Goal: Task Accomplishment & Management: Use online tool/utility

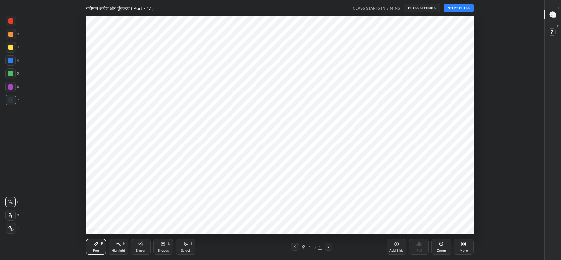
scroll to position [2, 0]
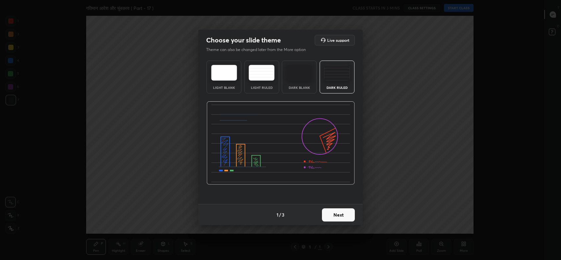
click at [336, 215] on button "Next" at bounding box center [338, 214] width 33 height 13
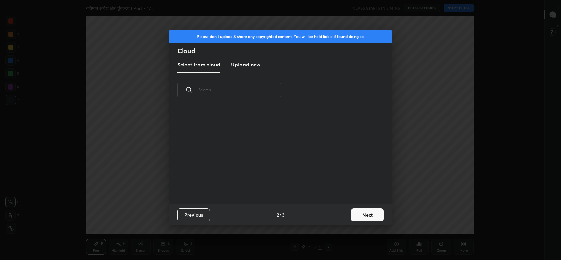
scroll to position [97, 211]
click at [259, 65] on h3 "Upload new" at bounding box center [246, 65] width 30 height 8
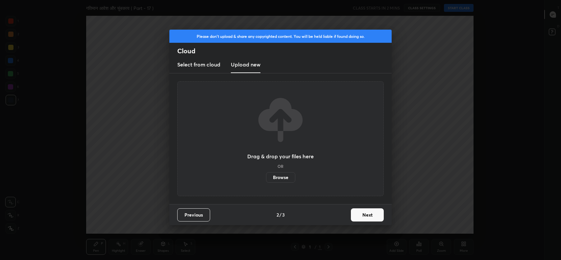
click at [283, 178] on label "Browse" at bounding box center [280, 177] width 29 height 11
click at [266, 178] on input "Browse" at bounding box center [266, 177] width 0 height 11
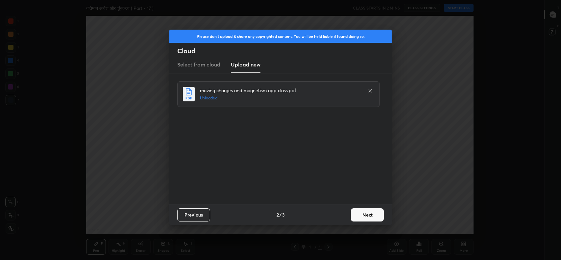
click at [363, 211] on button "Next" at bounding box center [367, 214] width 33 height 13
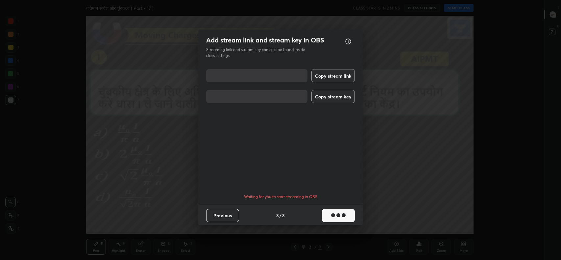
click at [332, 78] on button "Copy stream link" at bounding box center [332, 75] width 43 height 13
click at [332, 99] on button "Copy stream key" at bounding box center [332, 96] width 43 height 13
click at [340, 217] on button "Done" at bounding box center [338, 215] width 33 height 13
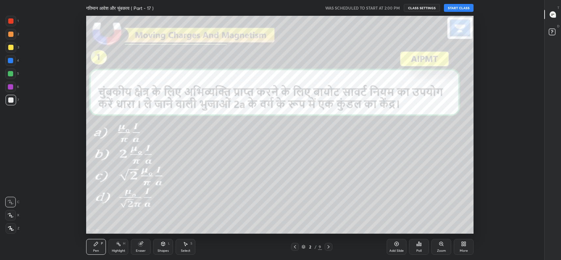
click at [553, 14] on icon at bounding box center [553, 14] width 3 height 0
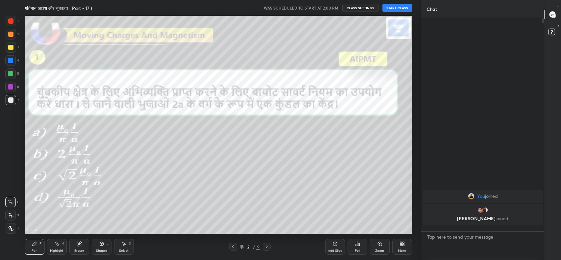
scroll to position [0, 0]
click at [233, 247] on icon at bounding box center [233, 246] width 5 height 5
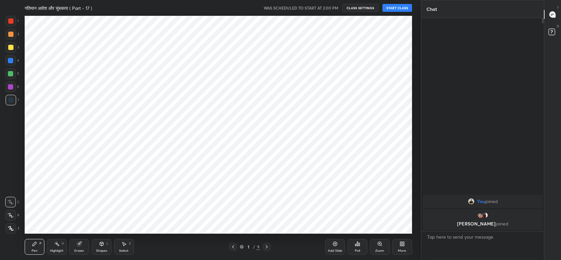
click at [267, 247] on icon at bounding box center [266, 246] width 5 height 5
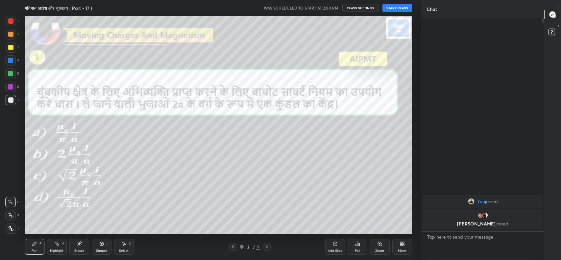
click at [234, 248] on icon at bounding box center [233, 246] width 5 height 5
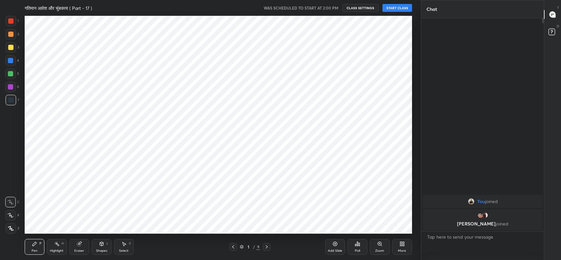
click at [341, 246] on div "Add Slide" at bounding box center [335, 247] width 20 height 16
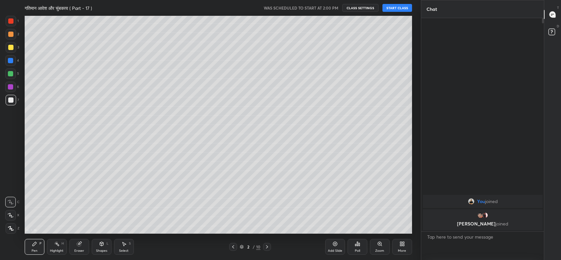
click at [399, 9] on button "START CLASS" at bounding box center [397, 8] width 30 height 8
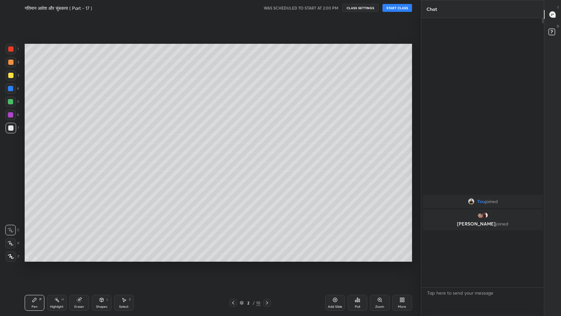
scroll to position [296, 121]
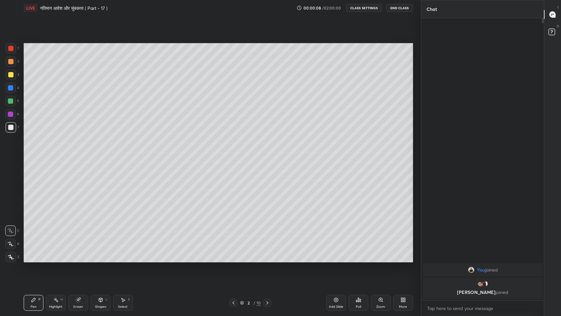
click at [402, 259] on icon at bounding box center [402, 299] width 2 height 2
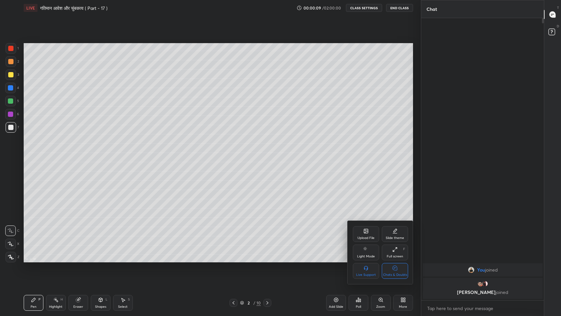
click at [397, 259] on icon at bounding box center [394, 267] width 5 height 7
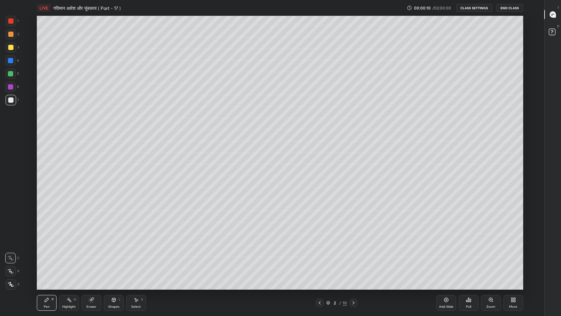
scroll to position [274, 518]
click at [512, 259] on icon at bounding box center [512, 299] width 2 height 2
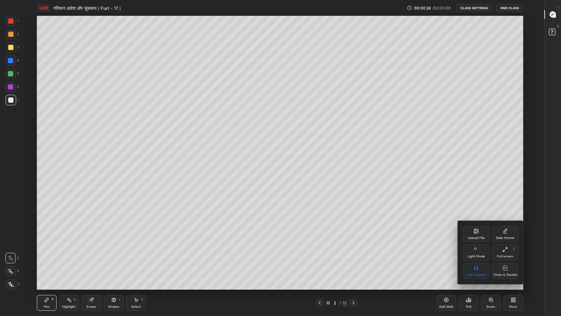
click at [503, 259] on div "Chats & Doubts" at bounding box center [505, 271] width 26 height 16
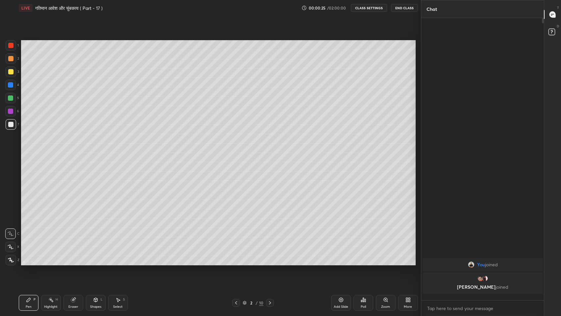
scroll to position [32614, 32493]
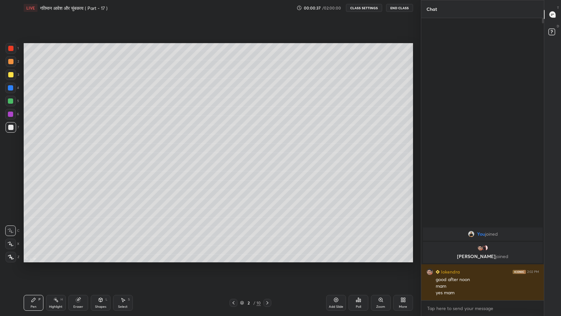
click at [405, 259] on div "More" at bounding box center [403, 306] width 8 height 3
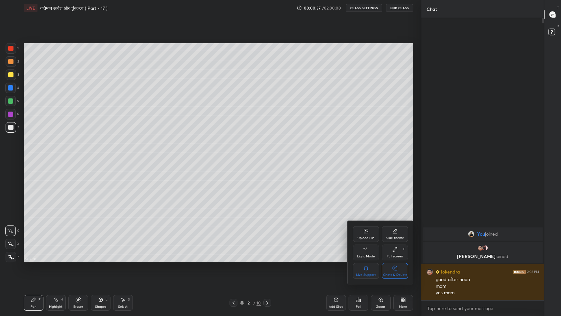
click at [394, 259] on div "Chats & Doubts" at bounding box center [395, 274] width 24 height 3
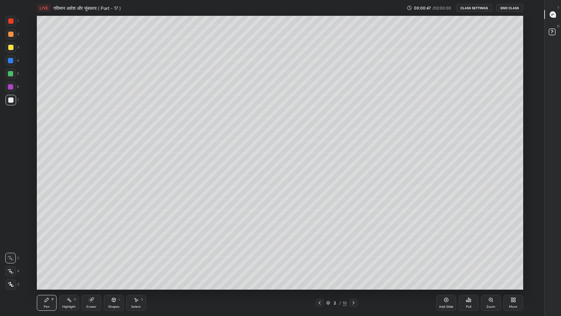
click at [115, 259] on icon at bounding box center [113, 299] width 5 height 5
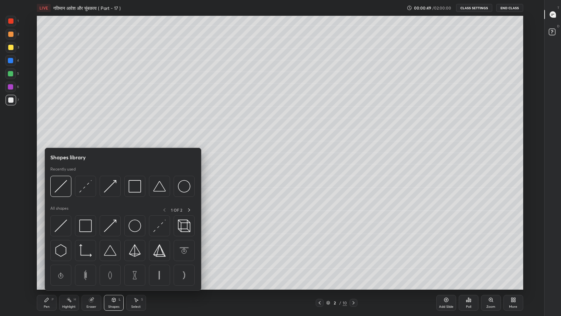
click at [113, 220] on img at bounding box center [110, 225] width 12 height 12
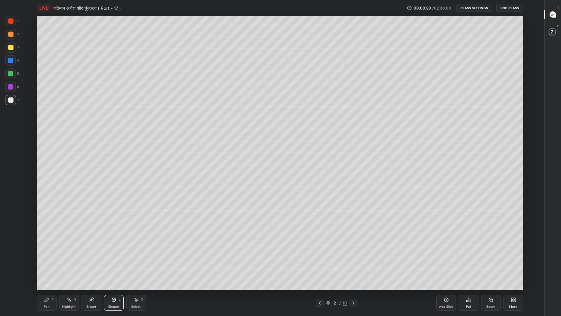
click at [49, 259] on div "Pen P" at bounding box center [47, 303] width 20 height 16
click at [11, 259] on div at bounding box center [11, 284] width 11 height 11
click at [89, 259] on div "Eraser" at bounding box center [91, 306] width 10 height 3
click at [15, 259] on span "Erase all" at bounding box center [11, 284] width 10 height 5
click at [113, 259] on div "Shapes" at bounding box center [113, 306] width 11 height 3
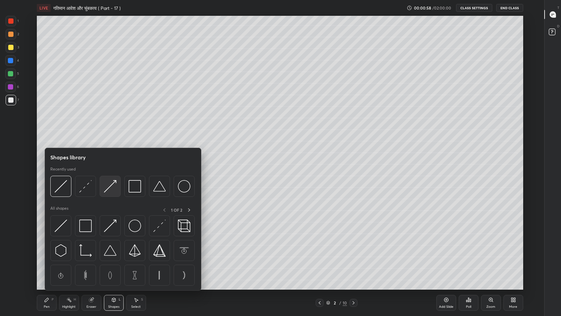
click at [106, 191] on img at bounding box center [110, 186] width 12 height 12
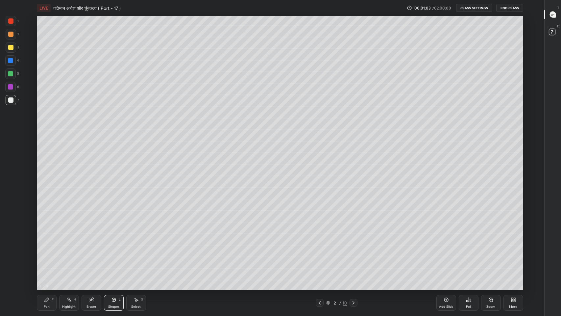
click at [47, 259] on icon at bounding box center [46, 299] width 5 height 5
click at [11, 48] on div at bounding box center [10, 47] width 5 height 5
click at [8, 75] on div at bounding box center [10, 73] width 5 height 5
click at [11, 258] on icon at bounding box center [11, 258] width 6 height 5
click at [45, 259] on div "Pen P" at bounding box center [47, 303] width 20 height 16
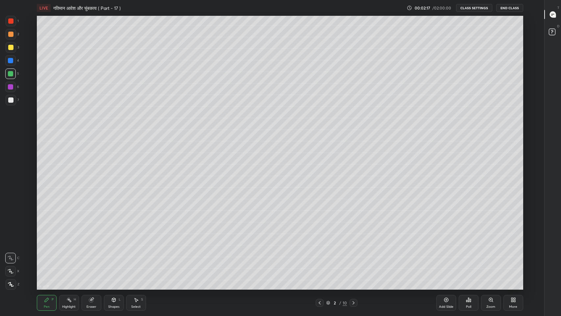
click at [10, 48] on div at bounding box center [10, 47] width 5 height 5
click at [10, 99] on div at bounding box center [10, 99] width 5 height 5
click at [8, 35] on div at bounding box center [10, 34] width 5 height 5
click at [115, 259] on div "Shapes" at bounding box center [113, 306] width 11 height 3
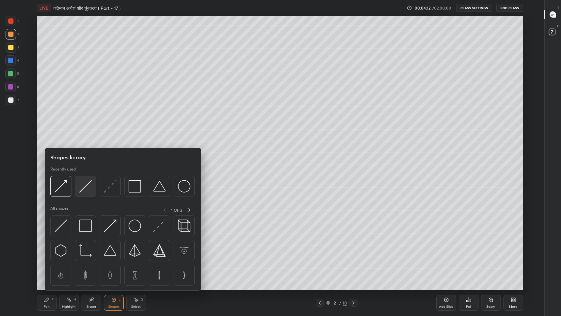
click at [88, 187] on img at bounding box center [85, 186] width 12 height 12
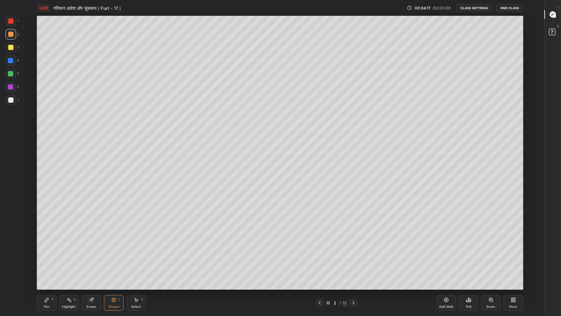
click at [47, 259] on div "Pen" at bounding box center [47, 306] width 6 height 3
click at [91, 259] on div "Eraser" at bounding box center [91, 306] width 10 height 3
click at [46, 259] on div "Pen" at bounding box center [47, 306] width 6 height 3
click at [96, 259] on div "Eraser" at bounding box center [92, 303] width 20 height 16
click at [46, 259] on div "Pen" at bounding box center [47, 306] width 6 height 3
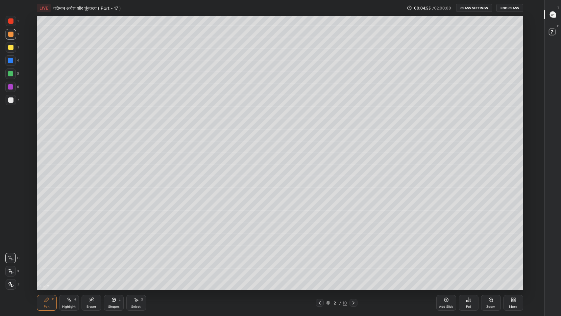
click at [12, 104] on div at bounding box center [11, 100] width 11 height 11
click at [8, 259] on icon at bounding box center [11, 271] width 6 height 5
click at [96, 259] on div "Eraser" at bounding box center [92, 303] width 20 height 16
click at [49, 259] on div "Pen" at bounding box center [47, 306] width 6 height 3
click at [445, 259] on div "Add Slide" at bounding box center [446, 303] width 20 height 16
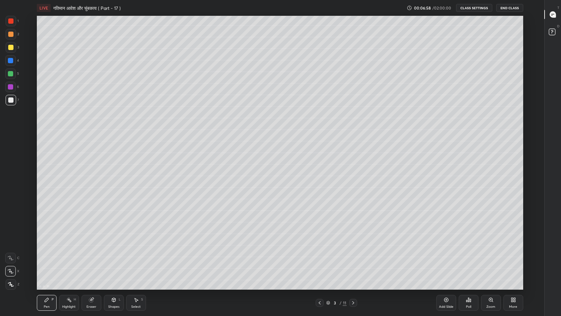
click at [11, 49] on div at bounding box center [10, 47] width 5 height 5
click at [108, 259] on div "Shapes" at bounding box center [113, 306] width 11 height 3
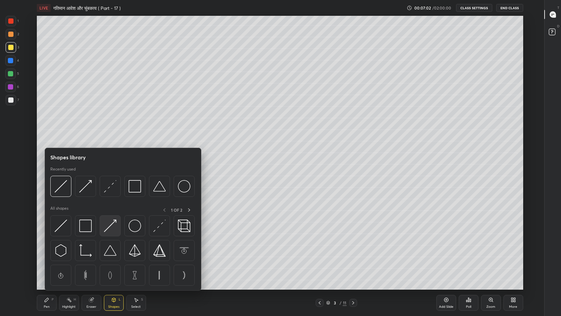
click at [110, 228] on img at bounding box center [110, 225] width 12 height 12
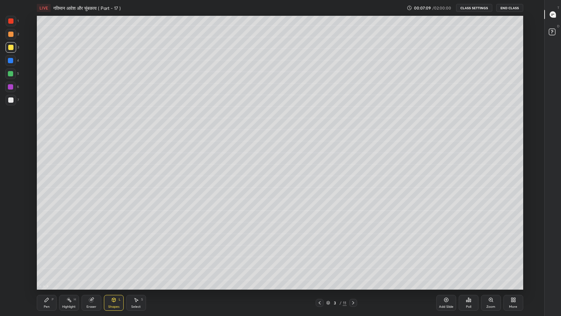
click at [46, 259] on div "Pen" at bounding box center [47, 306] width 6 height 3
click at [91, 259] on div "Eraser" at bounding box center [92, 303] width 20 height 16
click at [48, 259] on div "Pen" at bounding box center [47, 306] width 6 height 3
click at [8, 103] on div at bounding box center [11, 100] width 11 height 11
click at [93, 259] on icon at bounding box center [91, 299] width 5 height 5
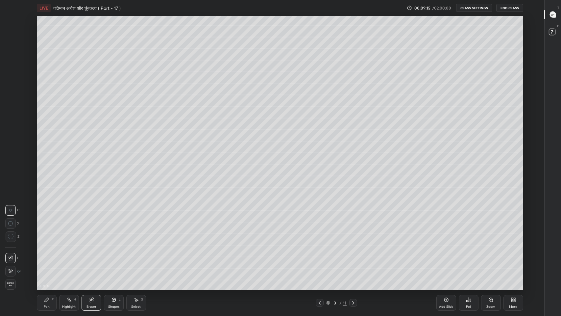
click at [46, 259] on div "Pen P" at bounding box center [47, 303] width 20 height 16
click at [9, 71] on div at bounding box center [10, 73] width 5 height 5
click at [555, 15] on icon at bounding box center [553, 15] width 6 height 6
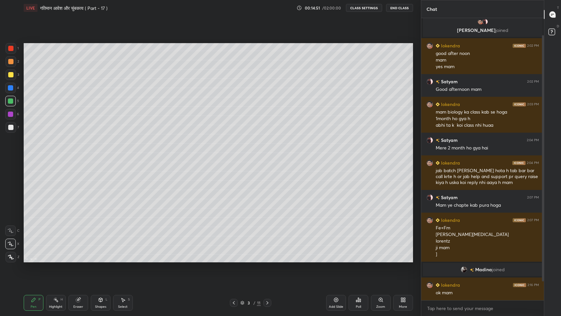
scroll to position [41, 0]
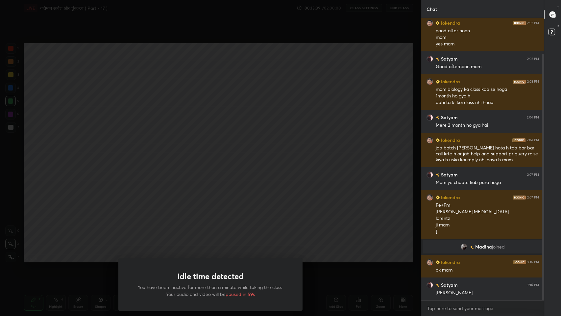
click at [295, 220] on div "Idle time detected You have been inactive for more than a minute while taking t…" at bounding box center [210, 158] width 421 height 316
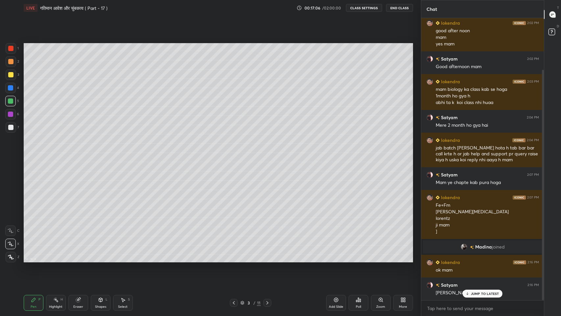
scroll to position [63, 0]
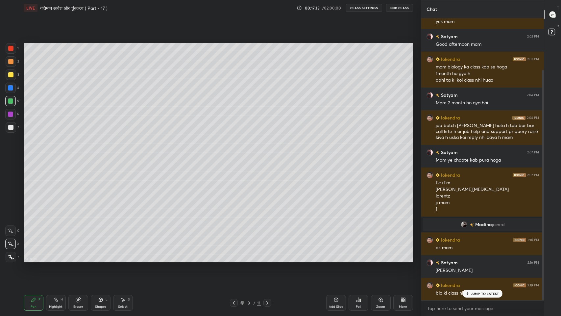
click at [476, 259] on p "JUMP TO LATEST" at bounding box center [485, 293] width 28 height 4
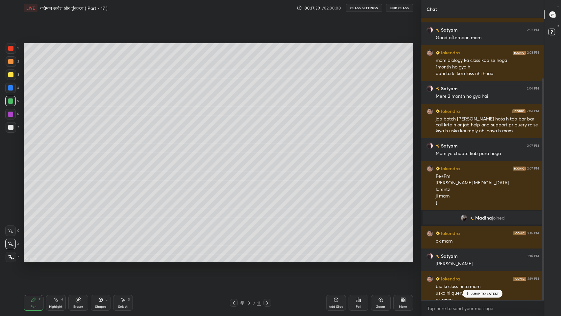
scroll to position [76, 0]
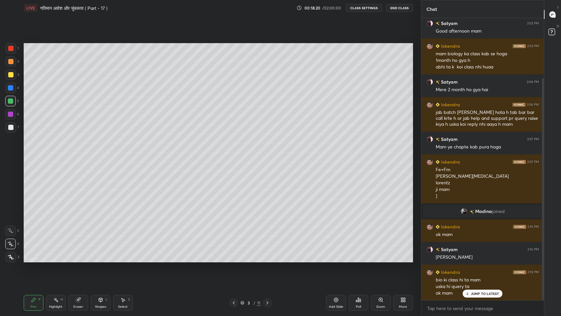
click at [404, 259] on icon at bounding box center [405, 299] width 2 height 2
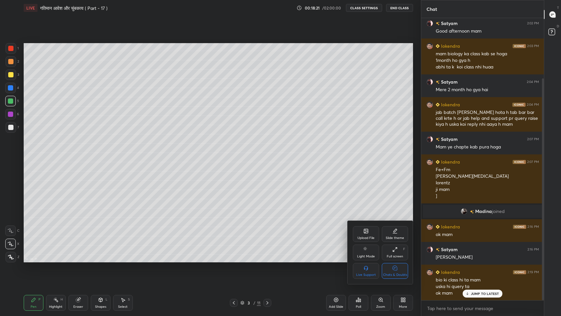
click at [398, 259] on div "Chats & Doubts" at bounding box center [395, 271] width 26 height 16
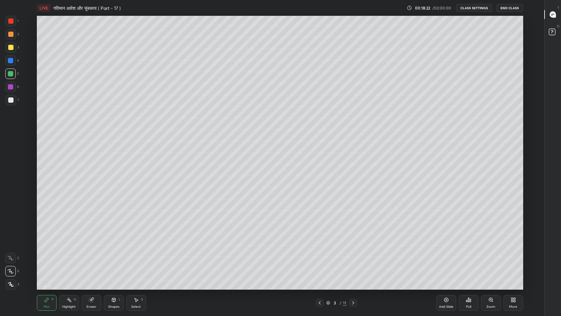
scroll to position [32614, 32369]
click at [447, 259] on div "Add Slide" at bounding box center [446, 306] width 14 height 3
click at [12, 47] on div at bounding box center [10, 47] width 5 height 5
click at [110, 259] on div "Shapes" at bounding box center [113, 306] width 11 height 3
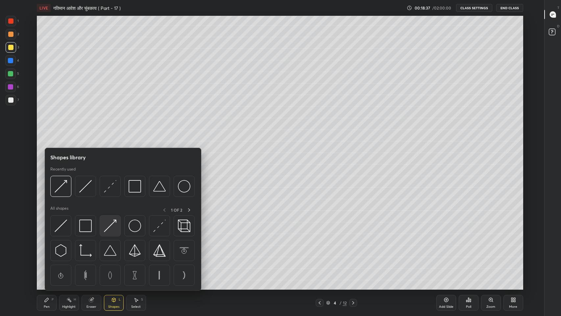
click at [110, 231] on img at bounding box center [110, 225] width 12 height 12
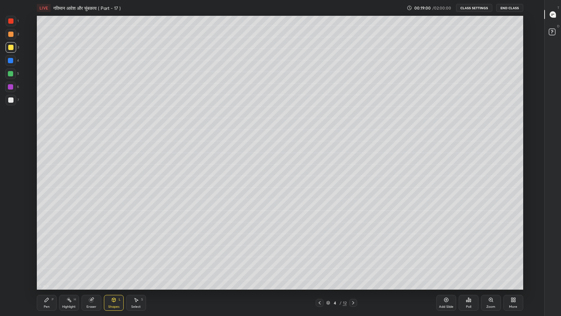
click at [91, 259] on div "Eraser" at bounding box center [92, 303] width 20 height 16
click at [11, 259] on span "Erase all" at bounding box center [11, 284] width 10 height 5
click at [47, 259] on div "Pen" at bounding box center [47, 306] width 6 height 3
click at [113, 259] on div "Shapes" at bounding box center [113, 306] width 11 height 3
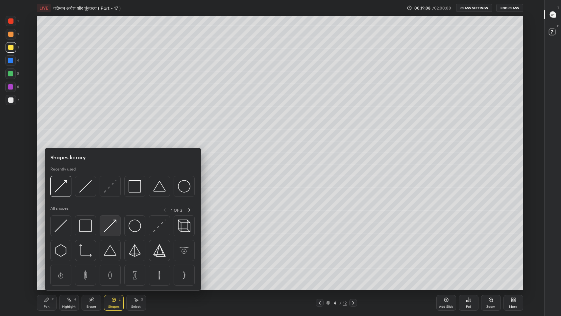
click at [109, 228] on img at bounding box center [110, 225] width 12 height 12
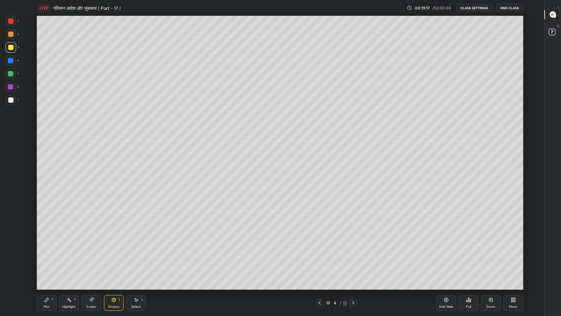
click at [92, 259] on div "Eraser" at bounding box center [91, 306] width 10 height 3
click at [47, 259] on icon at bounding box center [46, 299] width 5 height 5
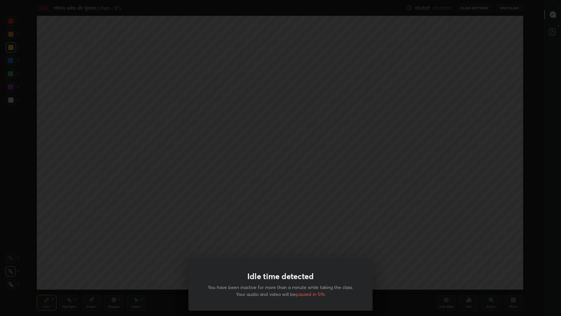
click at [229, 170] on div "Idle time detected You have been inactive for more than a minute while taking t…" at bounding box center [280, 158] width 561 height 316
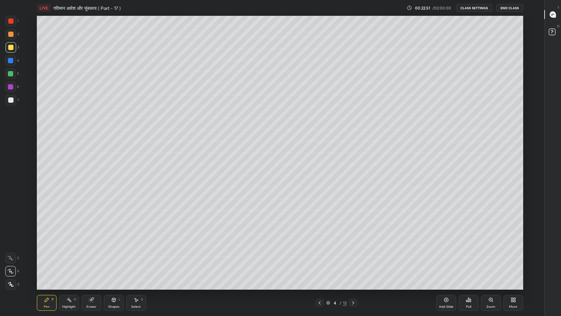
click at [318, 259] on icon at bounding box center [319, 302] width 5 height 5
click at [353, 259] on icon at bounding box center [353, 302] width 5 height 5
click at [320, 259] on icon at bounding box center [319, 302] width 5 height 5
click at [353, 259] on icon at bounding box center [353, 302] width 5 height 5
click at [320, 259] on icon at bounding box center [319, 302] width 5 height 5
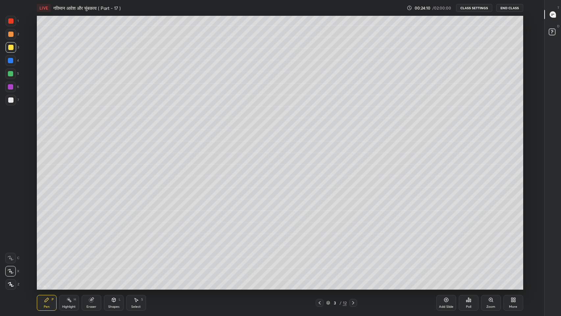
click at [353, 259] on icon at bounding box center [353, 302] width 5 height 5
click at [511, 259] on icon at bounding box center [513, 299] width 5 height 5
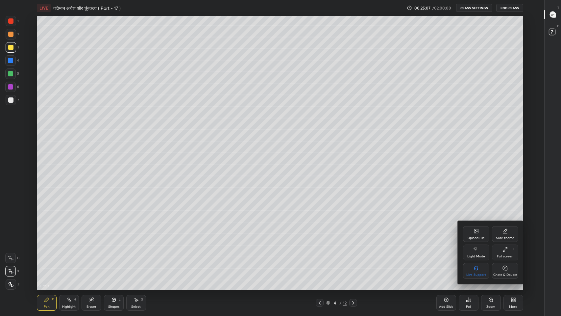
click at [499, 259] on div "Chats & Doubts" at bounding box center [505, 271] width 26 height 16
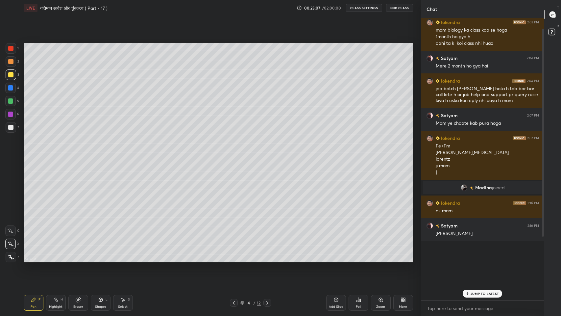
scroll to position [274, 395]
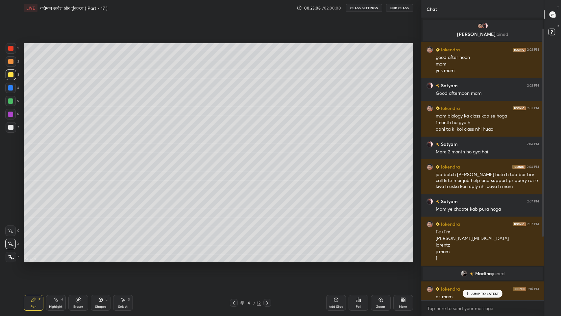
click at [478, 259] on p "JUMP TO LATEST" at bounding box center [485, 293] width 28 height 4
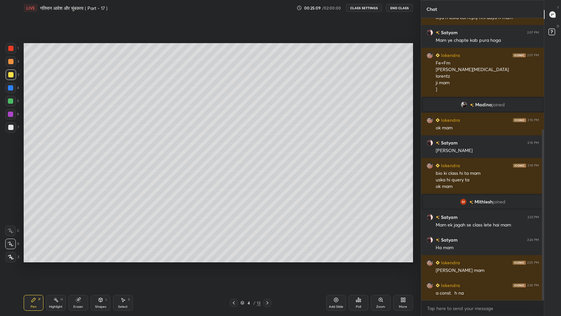
scroll to position [183, 0]
click at [402, 259] on div "More" at bounding box center [403, 306] width 8 height 3
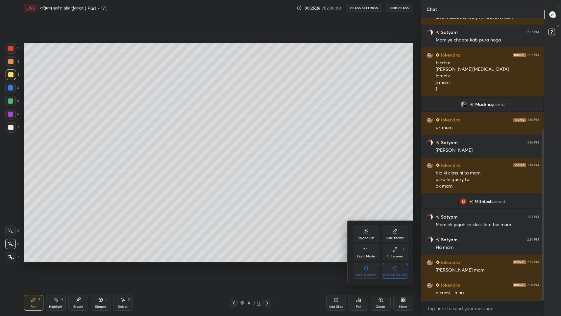
click at [392, 259] on div "Chats & Doubts" at bounding box center [395, 271] width 26 height 16
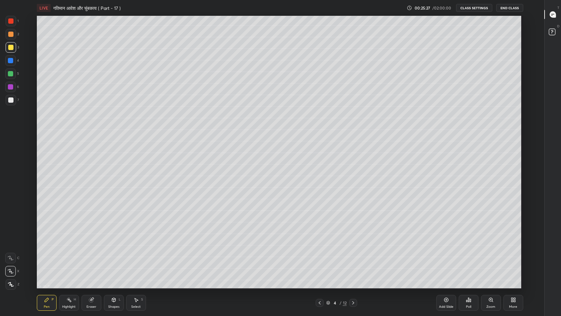
scroll to position [32614, 32369]
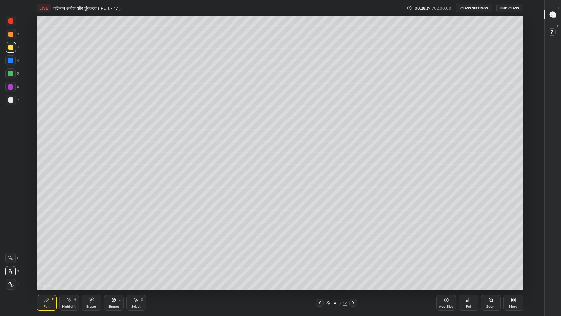
click at [317, 259] on icon at bounding box center [319, 302] width 5 height 5
click at [353, 259] on icon at bounding box center [353, 302] width 5 height 5
click at [353, 259] on icon at bounding box center [353, 302] width 2 height 3
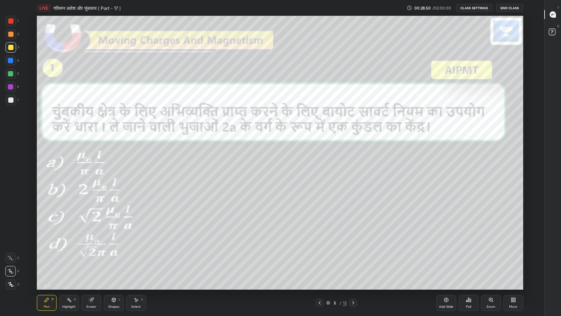
click at [320, 259] on icon at bounding box center [319, 302] width 5 height 5
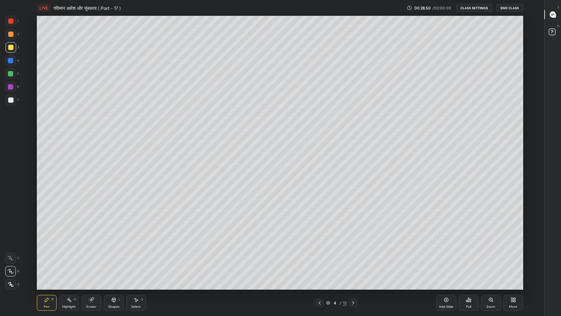
click at [445, 259] on icon at bounding box center [446, 299] width 5 height 5
click at [12, 49] on div at bounding box center [10, 47] width 5 height 5
click at [114, 259] on icon at bounding box center [114, 299] width 4 height 1
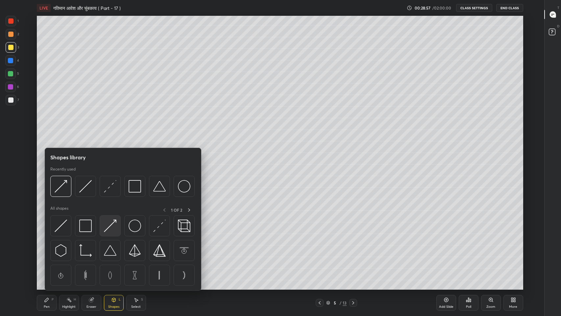
click at [110, 232] on img at bounding box center [110, 225] width 12 height 12
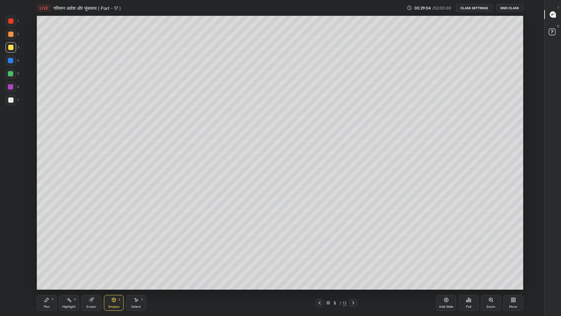
click at [47, 259] on div "Pen" at bounding box center [47, 306] width 6 height 3
click at [114, 259] on div "Shapes" at bounding box center [113, 306] width 11 height 3
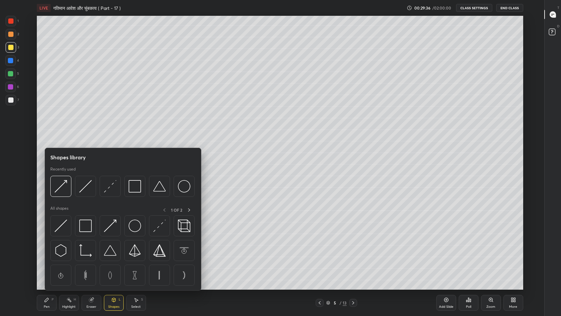
click at [62, 185] on img at bounding box center [61, 186] width 12 height 12
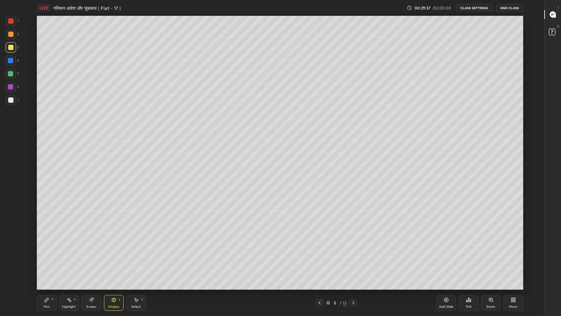
click at [10, 100] on div at bounding box center [10, 99] width 5 height 5
click at [45, 259] on div "Pen" at bounding box center [47, 306] width 6 height 3
click at [10, 103] on div at bounding box center [11, 100] width 11 height 11
click at [0, 118] on div "1 2 3 4 5 6 7 C X Z C X Z E E Erase all H H" at bounding box center [10, 153] width 21 height 274
click at [114, 259] on icon at bounding box center [114, 300] width 0 height 2
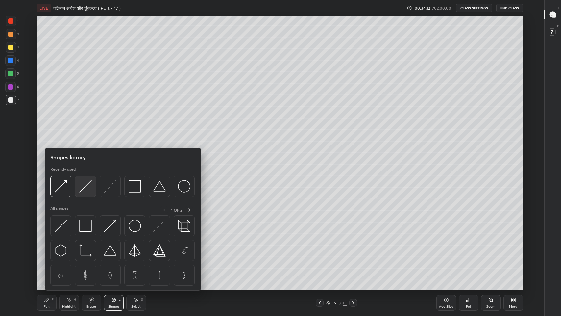
click at [85, 188] on img at bounding box center [85, 186] width 12 height 12
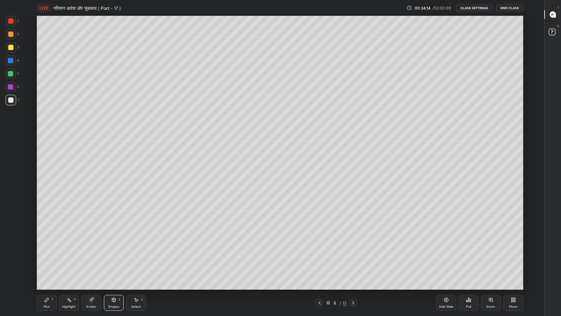
click at [10, 74] on div at bounding box center [10, 73] width 5 height 5
click at [48, 259] on div "Pen" at bounding box center [47, 306] width 6 height 3
click at [320, 259] on icon at bounding box center [319, 302] width 5 height 5
click at [353, 259] on icon at bounding box center [353, 302] width 5 height 5
click at [447, 259] on div "Add Slide" at bounding box center [446, 303] width 20 height 16
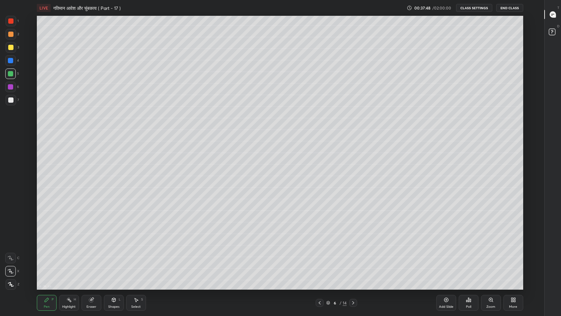
click at [91, 259] on div "Eraser" at bounding box center [92, 303] width 20 height 16
click at [15, 259] on span "Erase all" at bounding box center [11, 284] width 10 height 5
click at [91, 259] on div "Eraser" at bounding box center [91, 306] width 10 height 3
click at [11, 259] on span "Erase all" at bounding box center [11, 284] width 10 height 5
click at [321, 259] on icon at bounding box center [319, 302] width 5 height 5
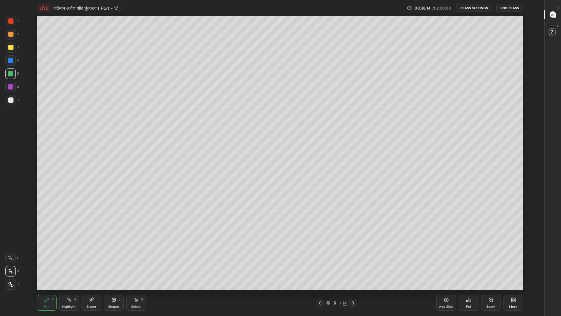
click at [320, 259] on icon at bounding box center [319, 302] width 5 height 5
click at [353, 259] on icon at bounding box center [353, 302] width 5 height 5
click at [352, 259] on icon at bounding box center [353, 302] width 5 height 5
click at [320, 259] on icon at bounding box center [319, 302] width 5 height 5
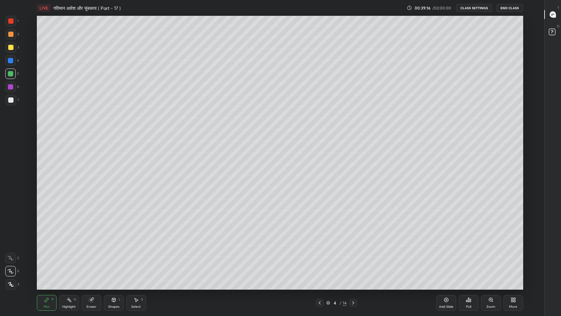
click at [354, 259] on icon at bounding box center [353, 302] width 5 height 5
click at [353, 259] on icon at bounding box center [353, 302] width 5 height 5
click at [10, 99] on div at bounding box center [10, 99] width 5 height 5
click at [94, 259] on div "Eraser" at bounding box center [91, 306] width 10 height 3
click at [43, 259] on div "Pen P" at bounding box center [47, 303] width 20 height 16
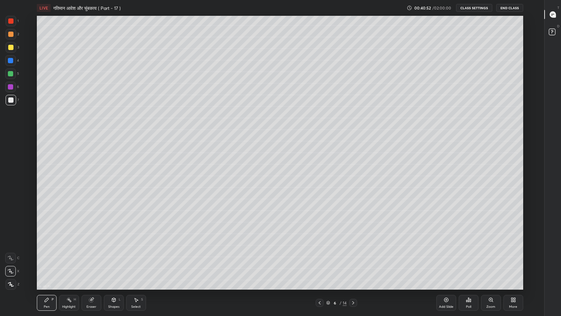
click at [509, 259] on div "More" at bounding box center [514, 303] width 20 height 16
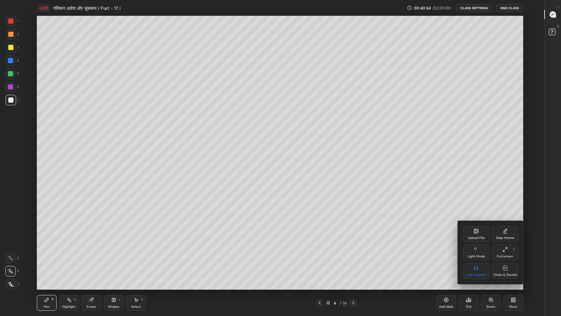
click at [507, 259] on icon at bounding box center [505, 267] width 5 height 5
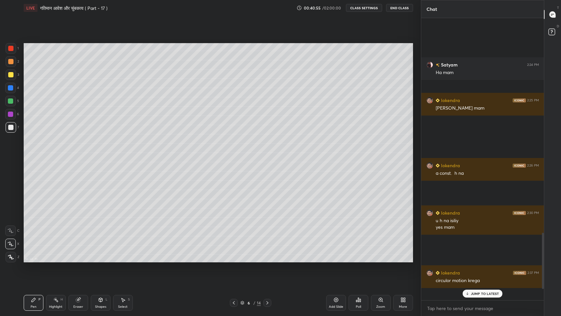
scroll to position [32614, 32493]
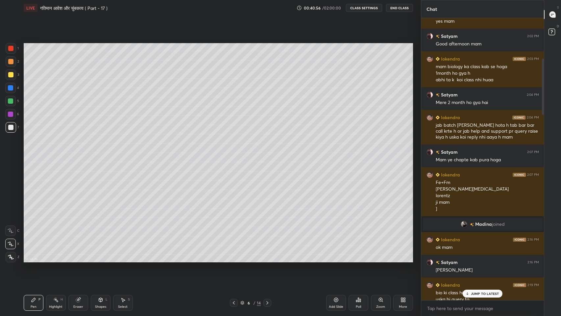
click at [479, 259] on p "JUMP TO LATEST" at bounding box center [485, 293] width 28 height 4
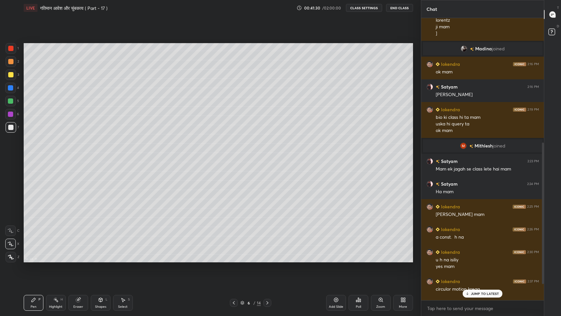
scroll to position [281, 0]
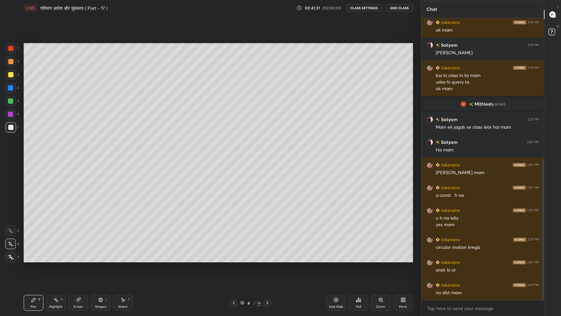
click at [410, 259] on div "More" at bounding box center [403, 303] width 20 height 16
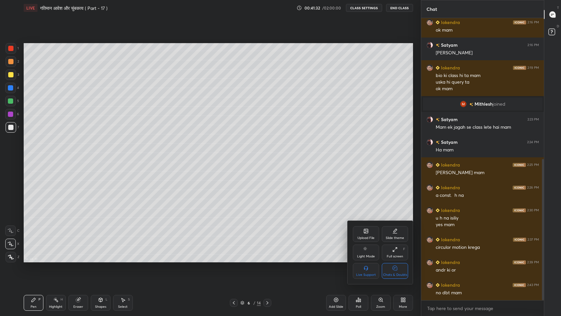
click at [405, 259] on div "Chats & Doubts" at bounding box center [395, 274] width 24 height 3
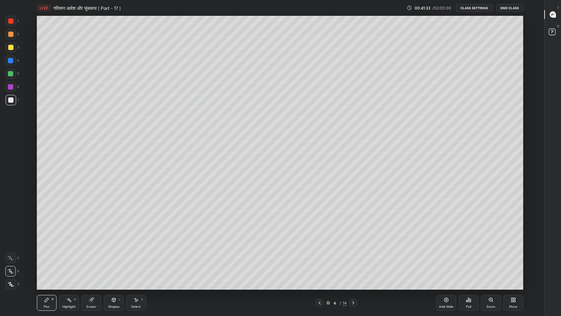
scroll to position [274, 518]
click at [445, 259] on icon at bounding box center [446, 299] width 5 height 5
click at [112, 259] on div "Shapes L" at bounding box center [114, 303] width 20 height 16
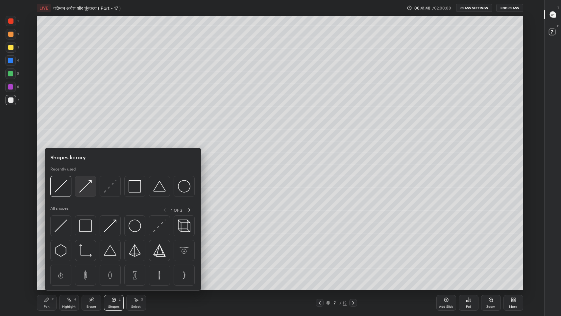
click at [83, 192] on img at bounding box center [85, 186] width 12 height 12
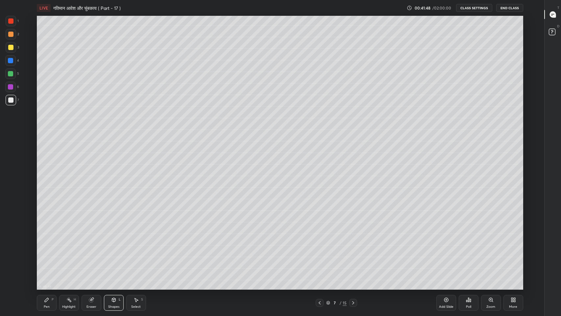
click at [49, 259] on div "Pen" at bounding box center [47, 306] width 6 height 3
click at [115, 259] on div "Shapes" at bounding box center [113, 306] width 11 height 3
click at [7, 46] on div at bounding box center [11, 47] width 11 height 11
click at [46, 259] on div "Pen" at bounding box center [47, 306] width 6 height 3
click at [111, 259] on div "Shapes L" at bounding box center [114, 303] width 20 height 16
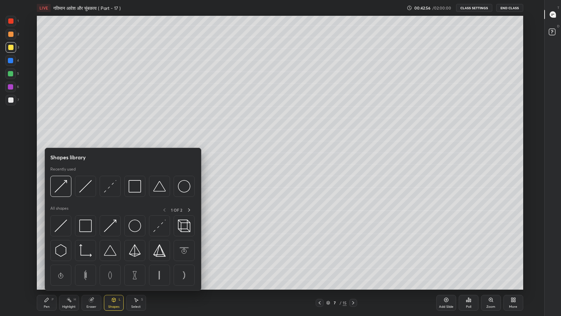
click at [512, 259] on div "More" at bounding box center [514, 303] width 20 height 16
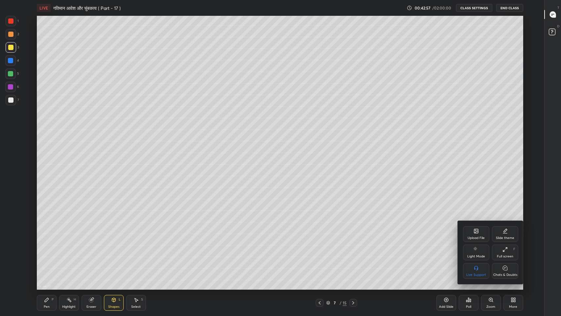
click at [507, 259] on icon at bounding box center [505, 267] width 5 height 7
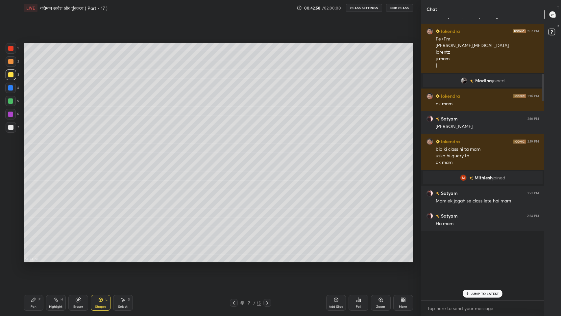
scroll to position [274, 395]
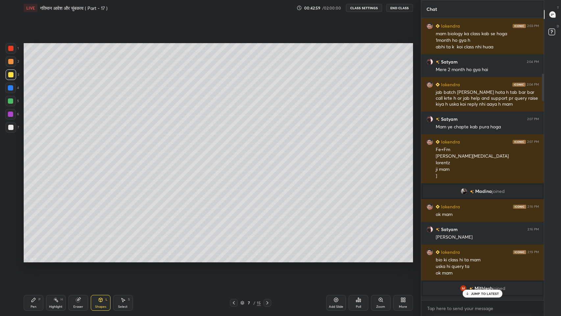
click at [487, 259] on p "JUMP TO LATEST" at bounding box center [485, 293] width 28 height 4
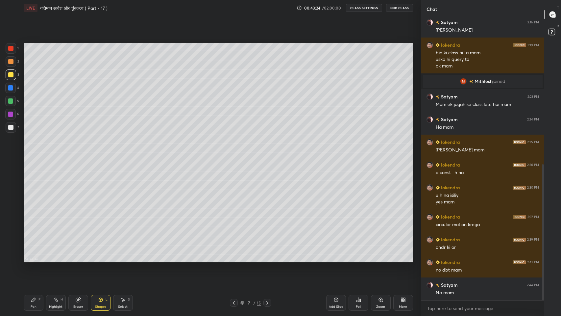
click at [410, 259] on div "More" at bounding box center [403, 303] width 20 height 16
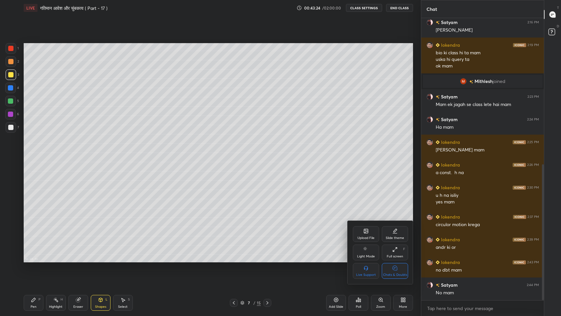
click at [394, 259] on icon at bounding box center [394, 267] width 5 height 7
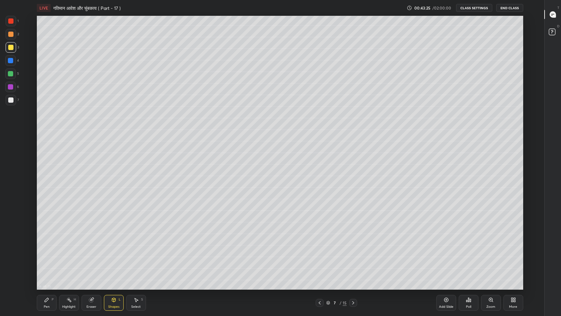
scroll to position [32614, 32369]
click at [10, 34] on div at bounding box center [10, 34] width 5 height 5
click at [114, 259] on div "Shapes L" at bounding box center [114, 303] width 20 height 16
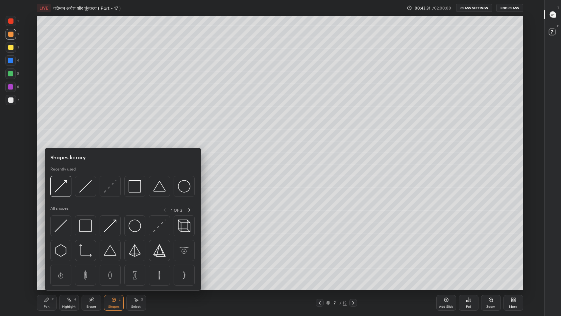
click at [110, 259] on div "Shapes" at bounding box center [113, 306] width 11 height 3
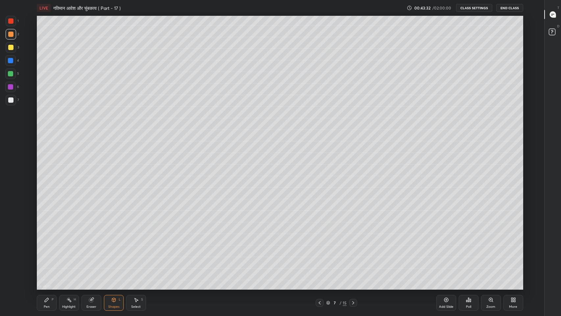
click at [112, 259] on div "Shapes" at bounding box center [113, 306] width 11 height 3
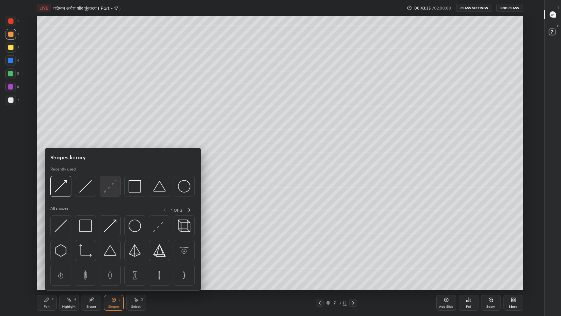
click at [109, 187] on img at bounding box center [110, 186] width 12 height 12
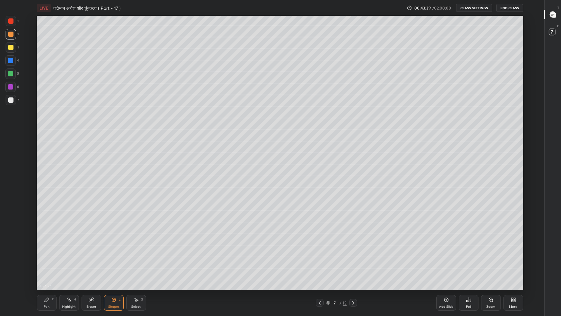
click at [46, 259] on div "Pen P" at bounding box center [47, 303] width 20 height 16
click at [89, 259] on div "Eraser" at bounding box center [91, 306] width 10 height 3
click at [46, 259] on icon at bounding box center [46, 299] width 5 height 5
click at [319, 259] on icon at bounding box center [319, 302] width 5 height 5
click at [320, 259] on icon at bounding box center [319, 302] width 5 height 5
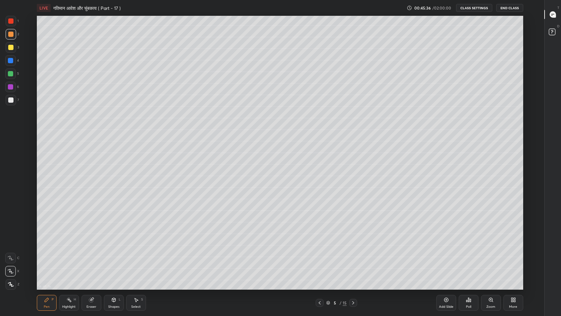
click at [352, 259] on icon at bounding box center [353, 302] width 5 height 5
click at [353, 259] on icon at bounding box center [353, 302] width 5 height 5
click at [113, 259] on div "Shapes L" at bounding box center [114, 303] width 20 height 16
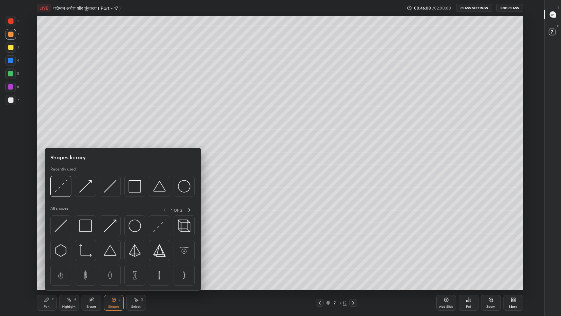
click at [61, 185] on img at bounding box center [61, 186] width 12 height 12
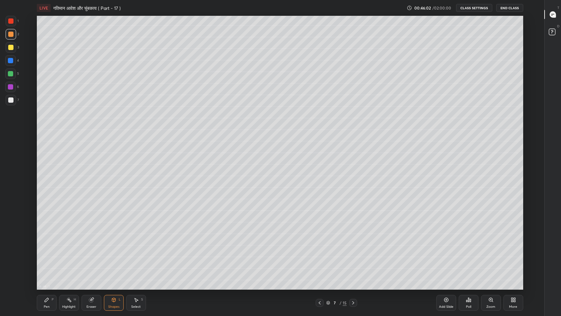
click at [47, 259] on div "Pen P" at bounding box center [47, 303] width 20 height 16
click at [320, 259] on icon at bounding box center [319, 302] width 5 height 5
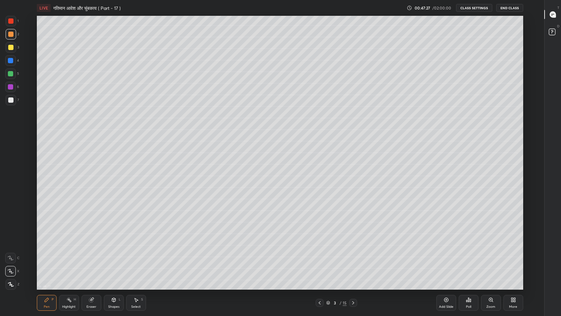
click at [355, 259] on icon at bounding box center [353, 302] width 5 height 5
click at [356, 259] on icon at bounding box center [353, 302] width 5 height 5
click at [340, 259] on div "Pen P Highlight H Eraser Shapes L Select S 5 / 15 Add Slide Poll Zoom More" at bounding box center [280, 302] width 486 height 26
click at [353, 259] on icon at bounding box center [353, 302] width 5 height 5
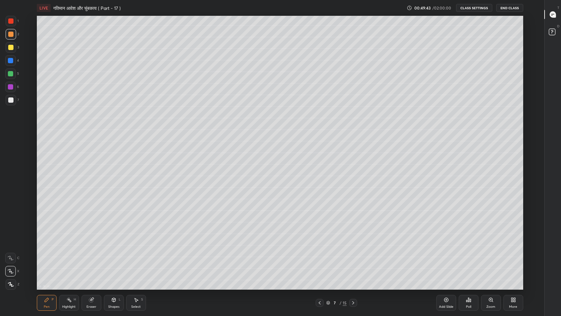
click at [353, 259] on icon at bounding box center [353, 302] width 5 height 5
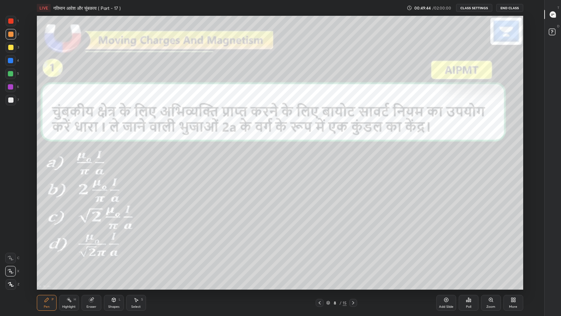
click at [320, 259] on icon at bounding box center [319, 302] width 5 height 5
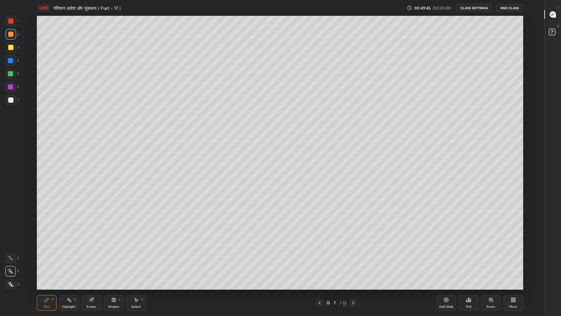
click at [444, 259] on div "Add Slide" at bounding box center [446, 303] width 20 height 16
click at [320, 259] on div at bounding box center [320, 303] width 8 height 8
click at [353, 259] on icon at bounding box center [353, 302] width 5 height 5
click at [9, 101] on div at bounding box center [10, 99] width 5 height 5
click at [320, 259] on icon at bounding box center [320, 302] width 2 height 3
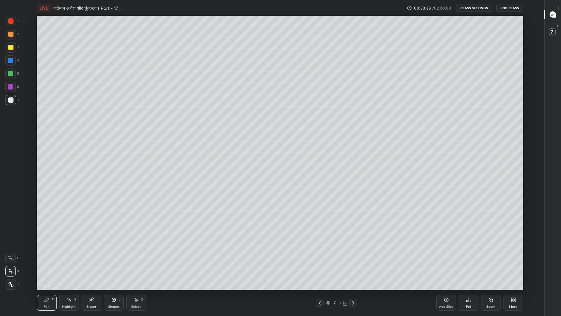
click at [352, 259] on icon at bounding box center [353, 302] width 5 height 5
click at [1, 155] on div "1 2 3 4 5 6 7 C X Z C X Z E E Erase all H H" at bounding box center [10, 153] width 21 height 274
click at [9, 33] on div at bounding box center [10, 34] width 5 height 5
click at [514, 259] on div "More" at bounding box center [514, 303] width 20 height 16
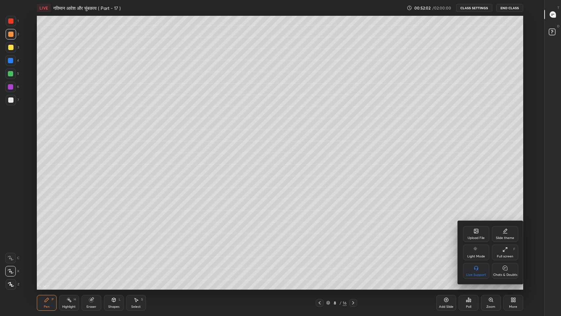
click at [503, 259] on div "Chats & Doubts" at bounding box center [505, 271] width 26 height 16
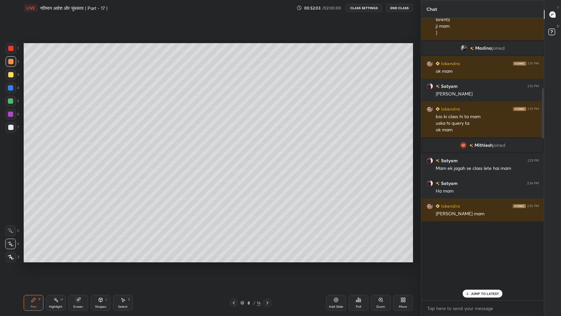
scroll to position [274, 395]
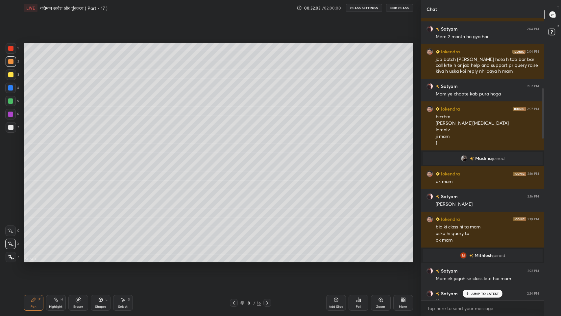
click at [469, 259] on icon at bounding box center [467, 293] width 4 height 4
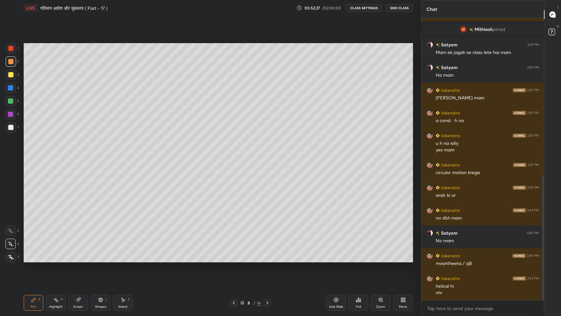
scroll to position [378, 0]
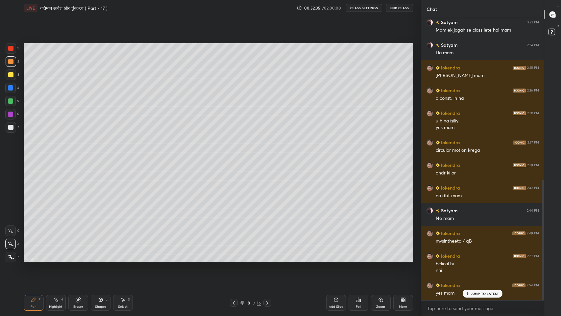
click at [407, 259] on div "More" at bounding box center [403, 303] width 20 height 16
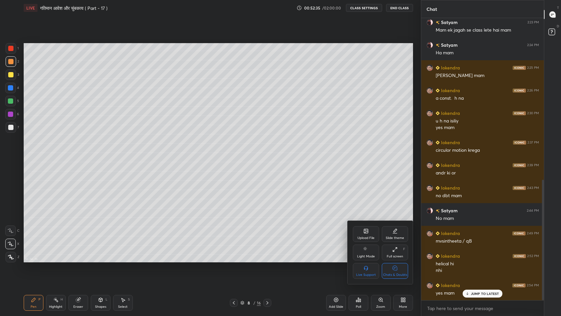
click at [393, 259] on div "Chats & Doubts" at bounding box center [395, 274] width 24 height 3
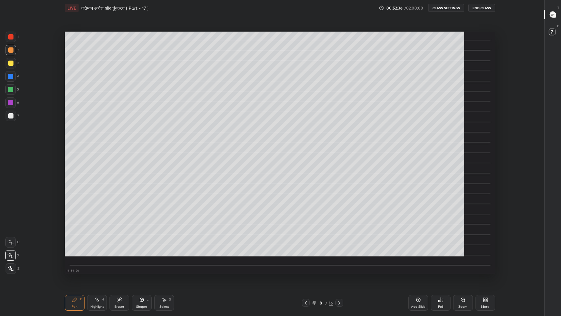
scroll to position [2, 0]
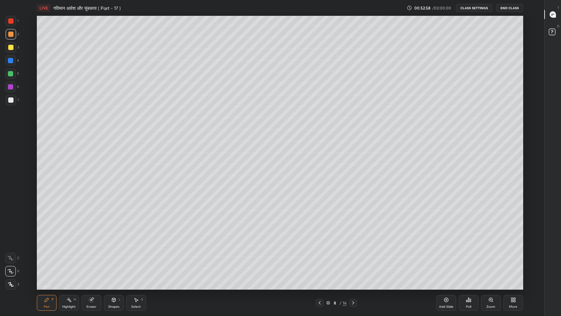
click at [447, 259] on div "Add Slide" at bounding box center [446, 303] width 20 height 16
click at [12, 101] on div at bounding box center [10, 99] width 5 height 5
click at [111, 259] on icon at bounding box center [113, 299] width 5 height 5
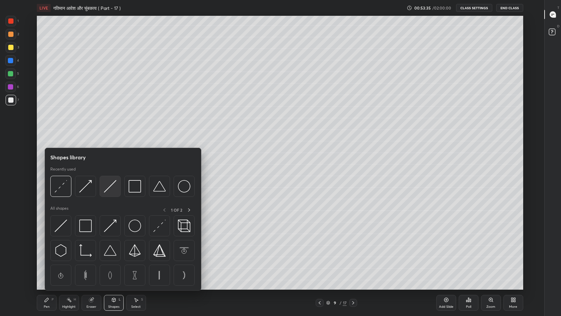
click at [109, 191] on img at bounding box center [110, 186] width 12 height 12
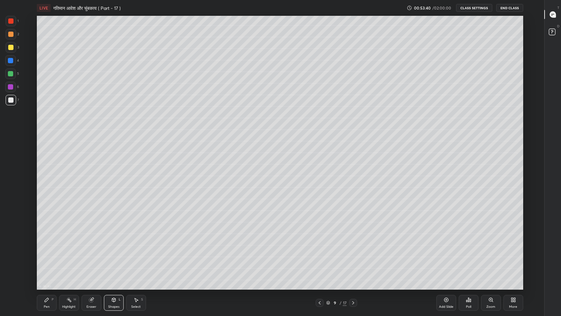
click at [47, 259] on icon at bounding box center [46, 299] width 5 height 5
click at [110, 259] on div "Shapes L" at bounding box center [114, 303] width 20 height 16
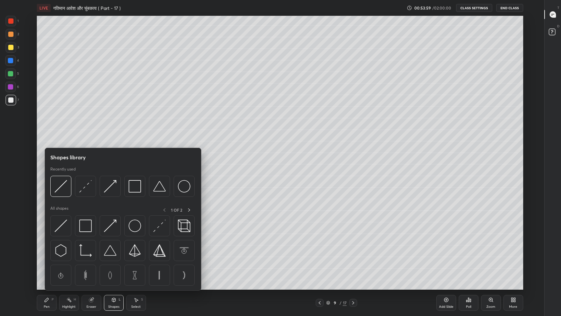
click at [9, 46] on div at bounding box center [10, 47] width 5 height 5
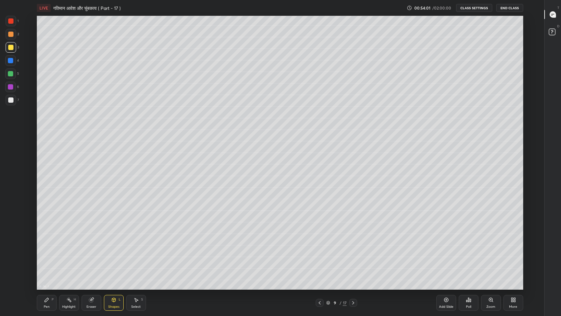
click at [51, 259] on div "Pen P" at bounding box center [47, 303] width 20 height 16
click at [114, 259] on div "Shapes L" at bounding box center [114, 303] width 20 height 16
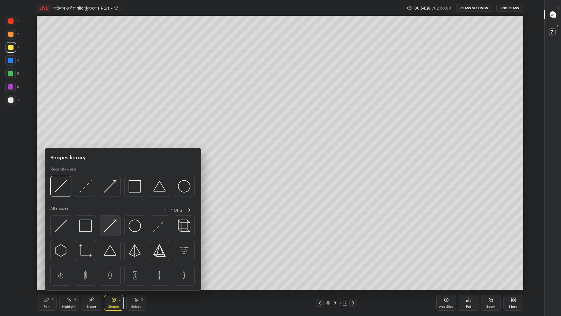
click at [106, 225] on img at bounding box center [110, 225] width 12 height 12
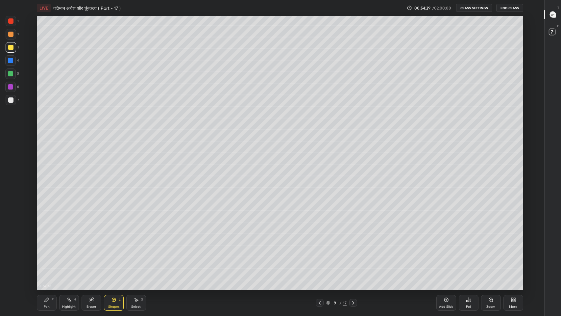
click at [10, 87] on div at bounding box center [10, 86] width 5 height 5
click at [9, 34] on div at bounding box center [10, 34] width 5 height 5
click at [49, 259] on div "Pen" at bounding box center [47, 306] width 6 height 3
click at [9, 49] on div at bounding box center [10, 47] width 5 height 5
click at [164, 141] on button "Undo" at bounding box center [173, 143] width 19 height 8
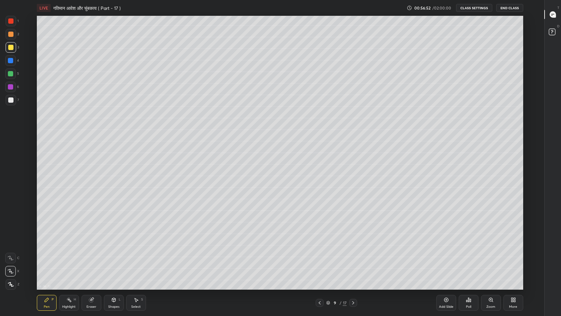
click at [96, 259] on div "Eraser" at bounding box center [92, 303] width 20 height 16
click at [46, 259] on icon at bounding box center [47, 300] width 4 height 4
click at [90, 259] on div "Eraser" at bounding box center [92, 303] width 20 height 16
click at [46, 259] on div "Pen" at bounding box center [47, 306] width 6 height 3
click at [448, 259] on div "Add Slide" at bounding box center [446, 303] width 20 height 16
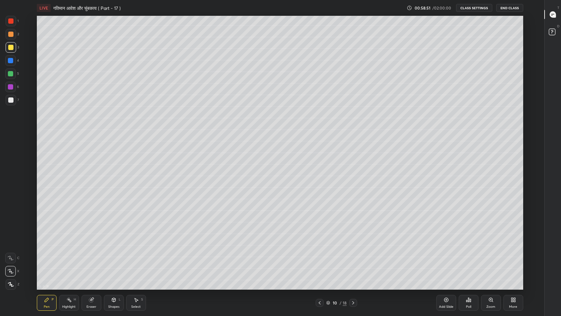
click at [112, 259] on icon at bounding box center [113, 299] width 5 height 5
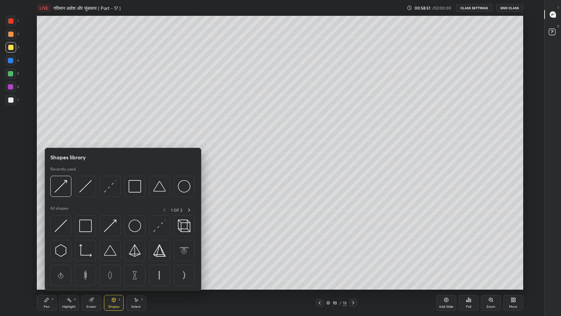
click at [90, 259] on div "Eraser" at bounding box center [91, 306] width 10 height 3
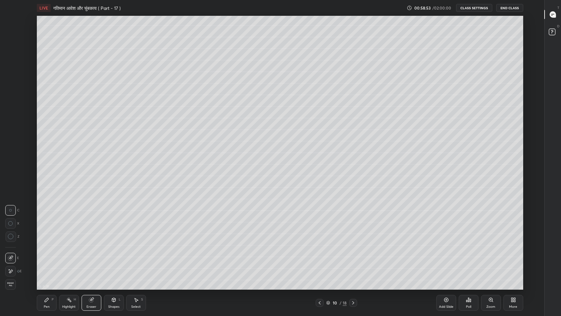
click at [44, 259] on icon at bounding box center [46, 299] width 5 height 5
click at [513, 259] on div "More" at bounding box center [513, 306] width 8 height 3
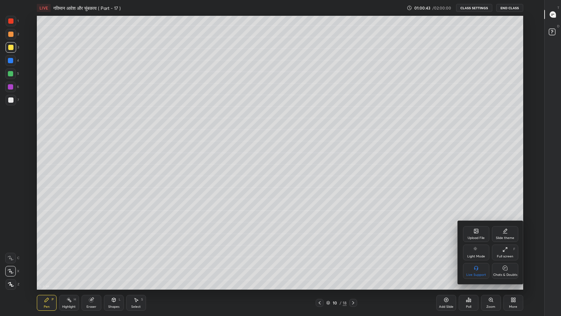
click at [507, 259] on icon at bounding box center [505, 267] width 5 height 5
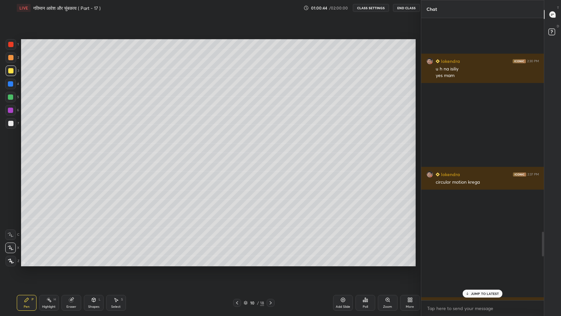
scroll to position [274, 395]
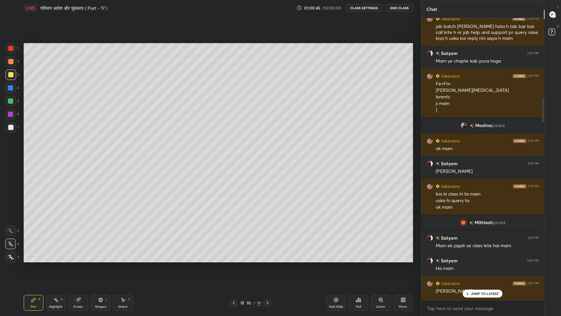
click at [478, 259] on p "JUMP TO LATEST" at bounding box center [485, 293] width 28 height 4
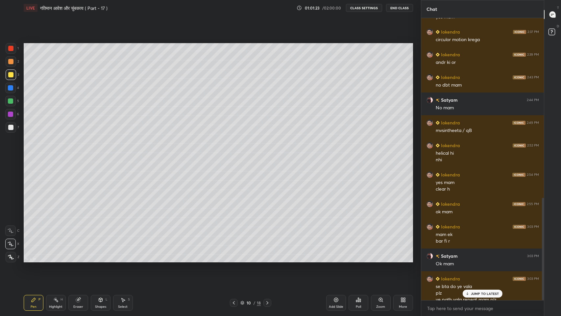
scroll to position [495, 0]
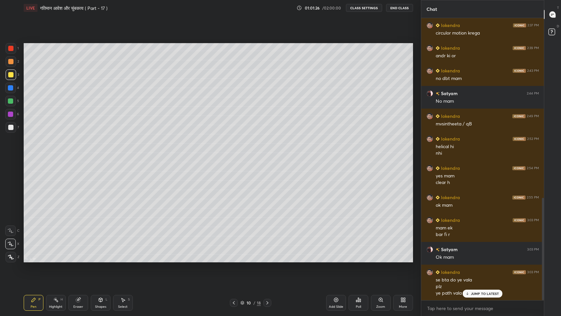
click at [483, 259] on p "JUMP TO LATEST" at bounding box center [485, 293] width 28 height 4
click at [406, 259] on div "More" at bounding box center [403, 306] width 8 height 3
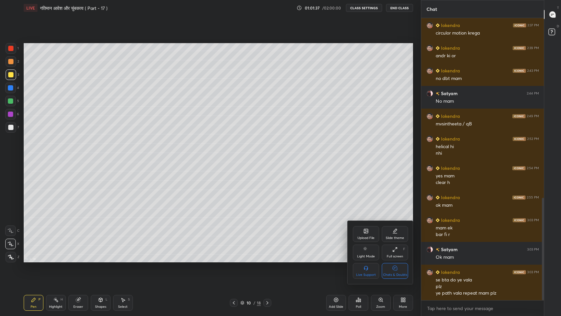
click at [395, 259] on div "Chats & Doubts" at bounding box center [395, 271] width 26 height 16
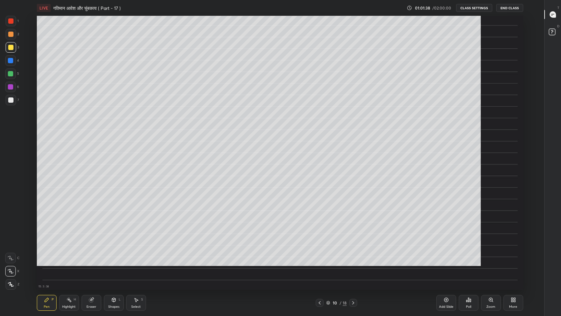
scroll to position [2, 0]
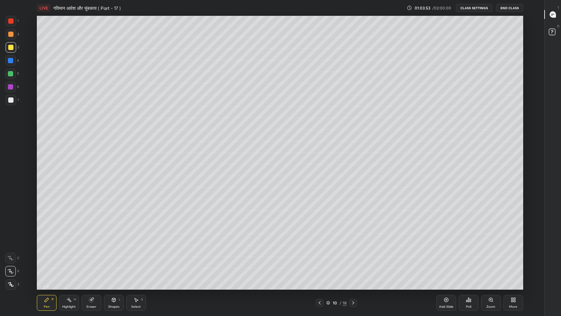
click at [554, 13] on icon at bounding box center [553, 15] width 6 height 6
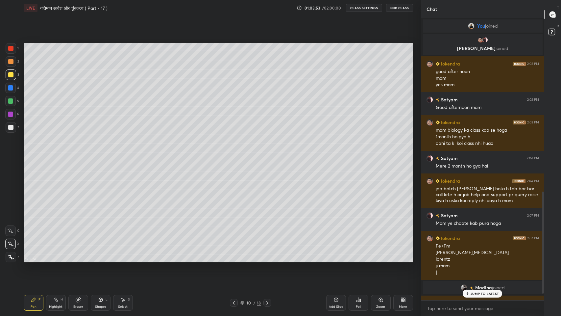
scroll to position [32614, 32493]
click at [468, 259] on icon at bounding box center [468, 293] width 0 height 2
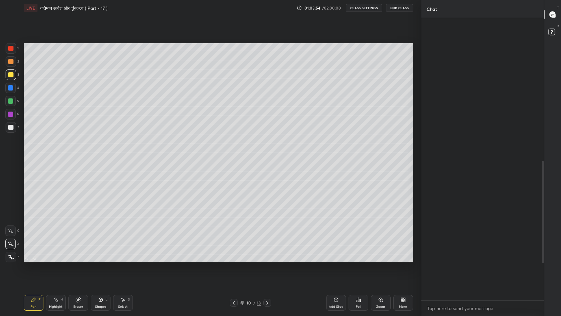
scroll to position [495, 0]
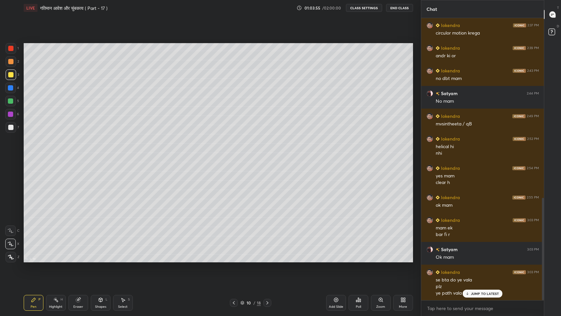
click at [477, 259] on p "JUMP TO LATEST" at bounding box center [485, 293] width 28 height 4
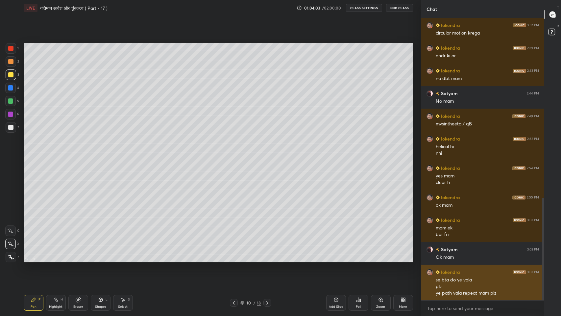
click at [446, 259] on div "se bta do ye vala" at bounding box center [487, 280] width 103 height 7
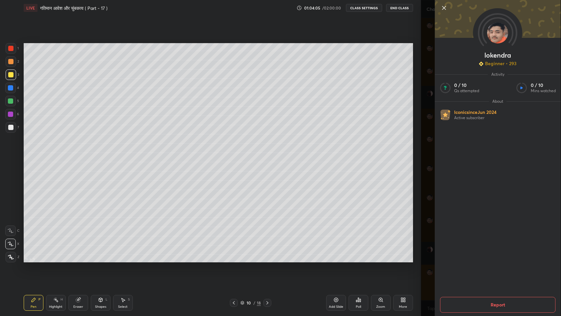
click at [434, 184] on div "[PERSON_NAME] Beginner • 293 Activity 0 / 10 Qs attempted 0 / 10 Mins watched A…" at bounding box center [491, 158] width 140 height 316
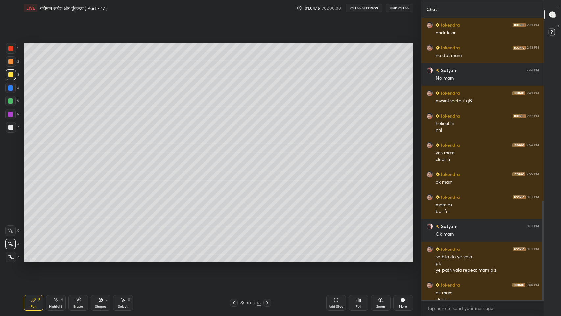
scroll to position [524, 0]
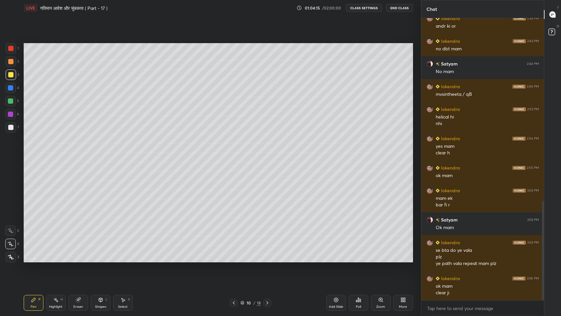
click at [409, 259] on div "More" at bounding box center [403, 303] width 20 height 16
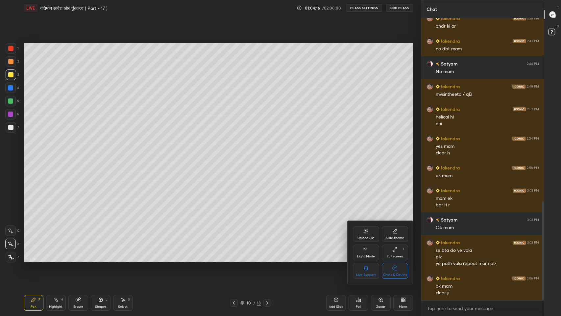
click at [396, 259] on div "Chats & Doubts" at bounding box center [395, 274] width 24 height 3
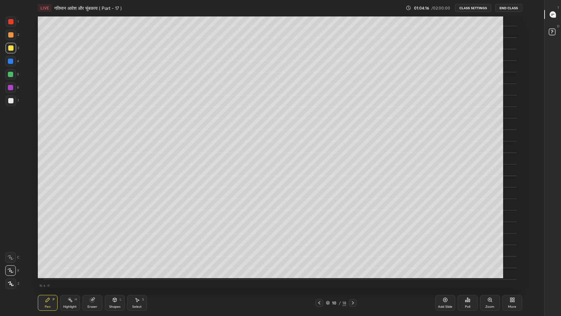
scroll to position [274, 518]
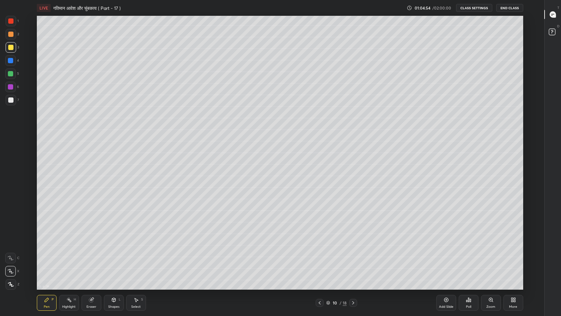
click at [516, 259] on div "More" at bounding box center [514, 303] width 20 height 16
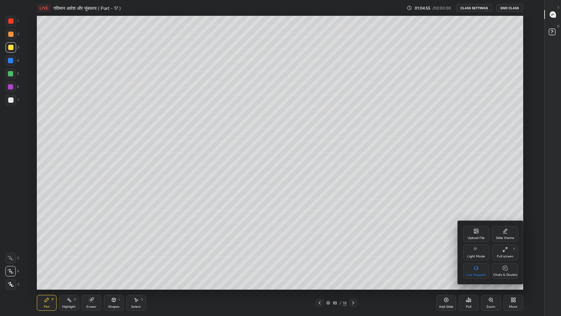
click at [508, 259] on div "Chats & Doubts" at bounding box center [505, 274] width 24 height 3
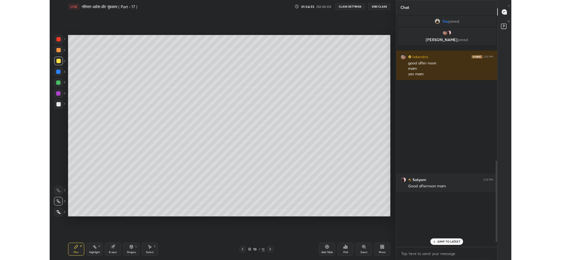
scroll to position [32614, 32493]
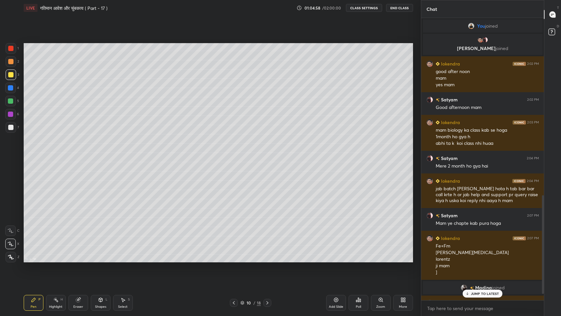
click at [405, 259] on div "More" at bounding box center [403, 306] width 8 height 3
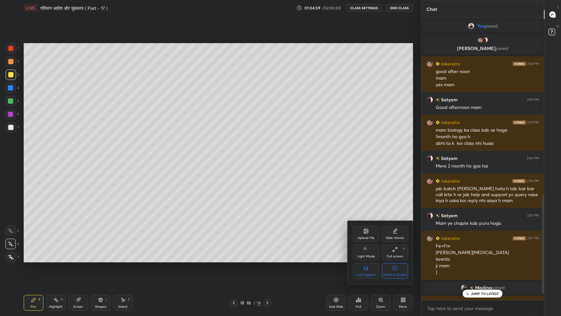
click at [396, 255] on div "Full screen" at bounding box center [395, 256] width 16 height 3
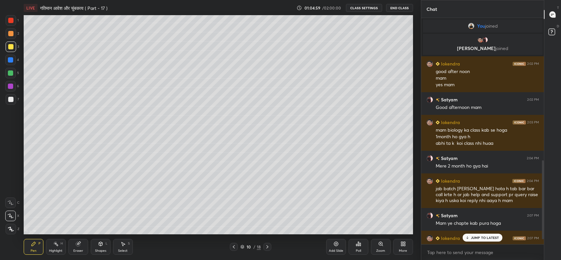
scroll to position [32669, 32493]
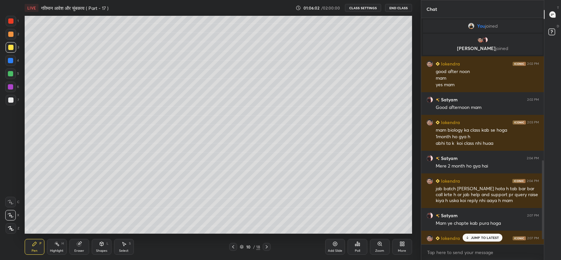
click at [404, 243] on icon at bounding box center [404, 243] width 2 height 2
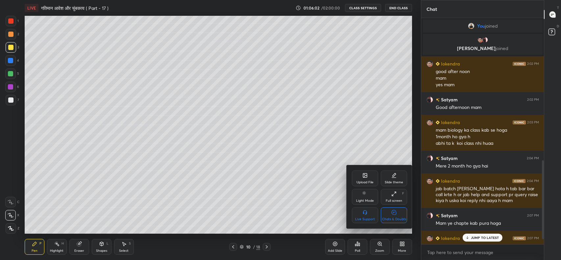
click at [394, 220] on div "Chats & Doubts" at bounding box center [394, 218] width 24 height 3
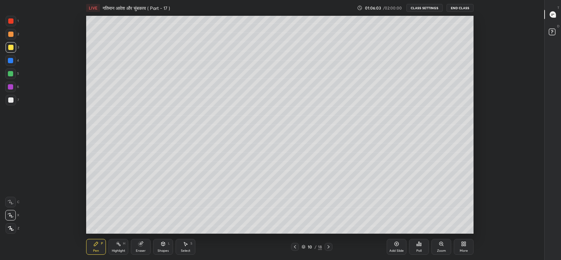
scroll to position [2, 0]
click at [460, 9] on button "End Class" at bounding box center [460, 8] width 27 height 8
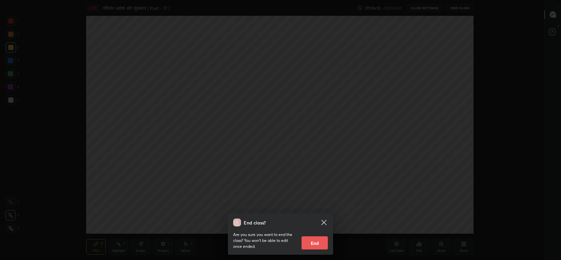
click at [313, 248] on button "End" at bounding box center [315, 242] width 26 height 13
type textarea "x"
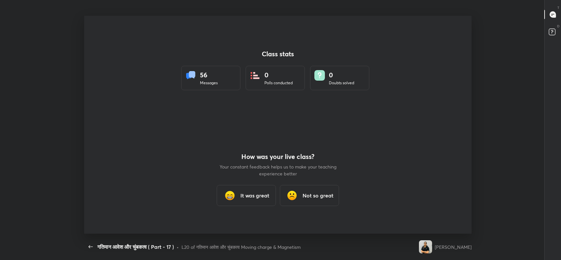
scroll to position [32669, 32331]
